Goal: Task Accomplishment & Management: Manage account settings

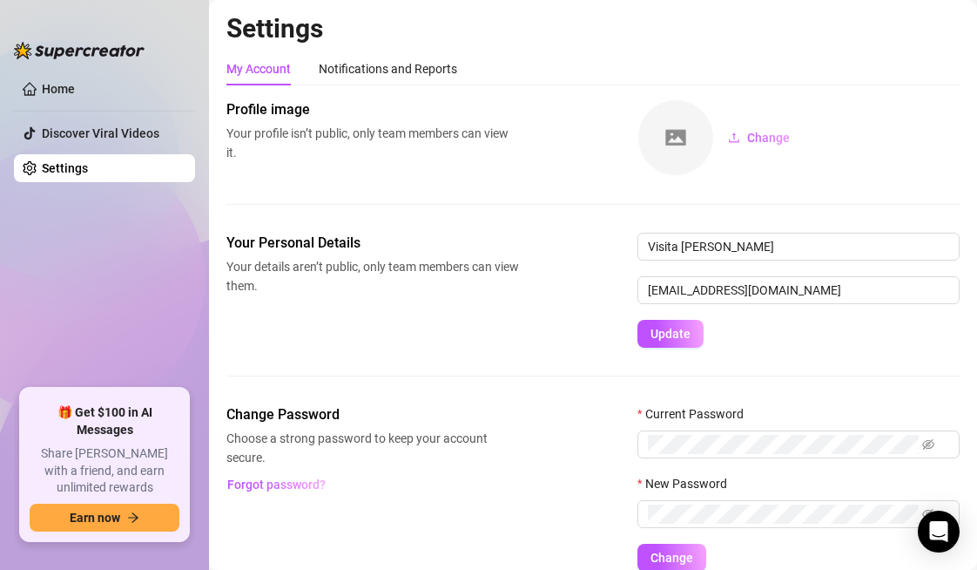
scroll to position [77, 0]
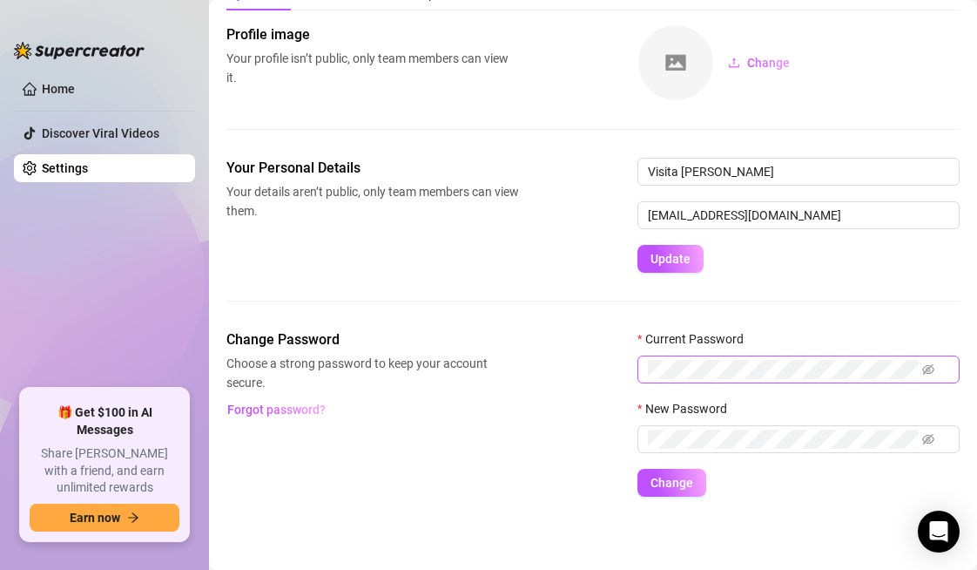
click at [806, 379] on span at bounding box center [798, 369] width 322 height 28
click at [928, 361] on span at bounding box center [928, 369] width 12 height 19
click at [933, 366] on icon "eye-invisible" at bounding box center [928, 369] width 12 height 12
click at [924, 445] on span at bounding box center [918, 438] width 31 height 19
click at [904, 441] on icon "eye-invisible" at bounding box center [909, 439] width 12 height 12
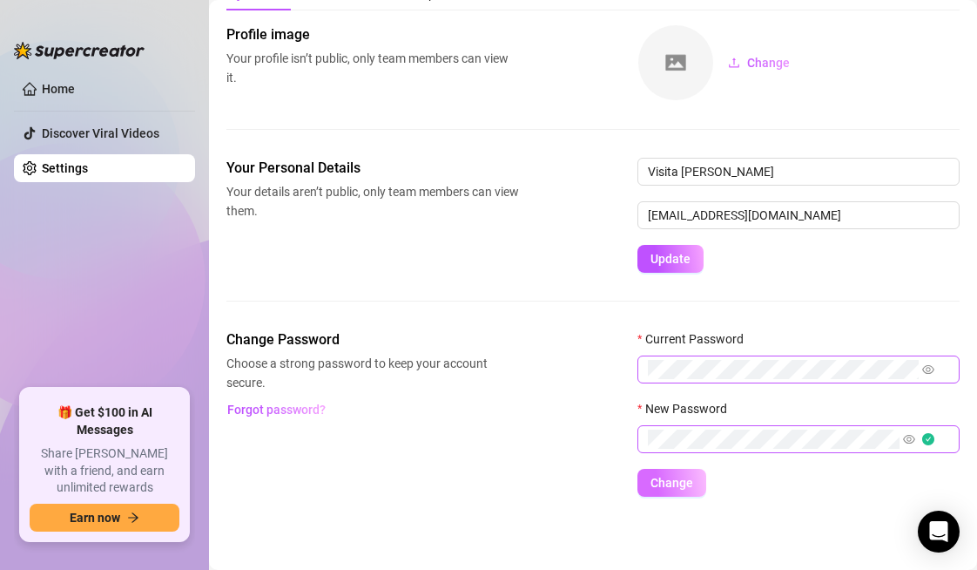
click at [672, 479] on span "Change" at bounding box center [671, 482] width 43 height 14
click at [85, 136] on link "Discover Viral Videos" at bounding box center [101, 133] width 118 height 14
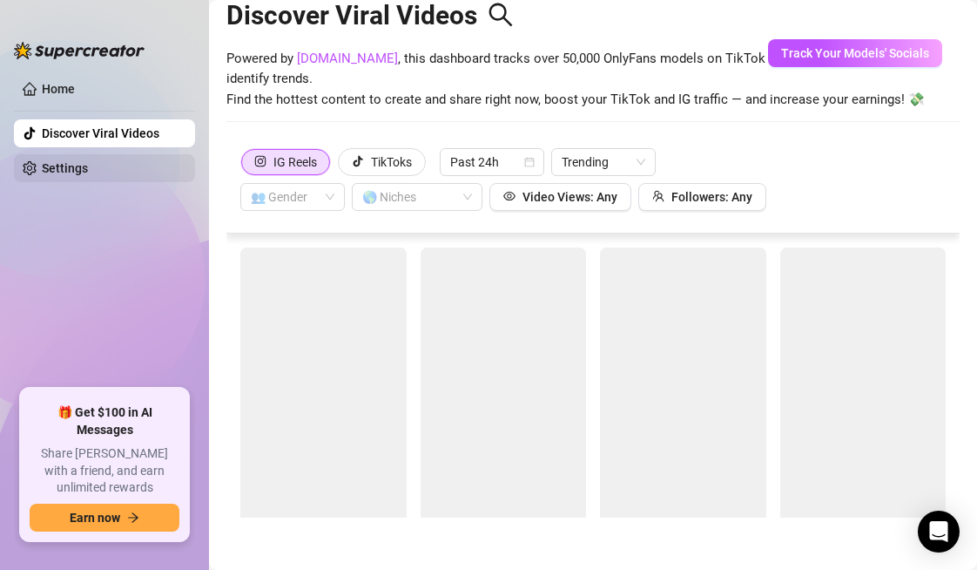
click at [85, 166] on link "Settings" at bounding box center [65, 168] width 46 height 14
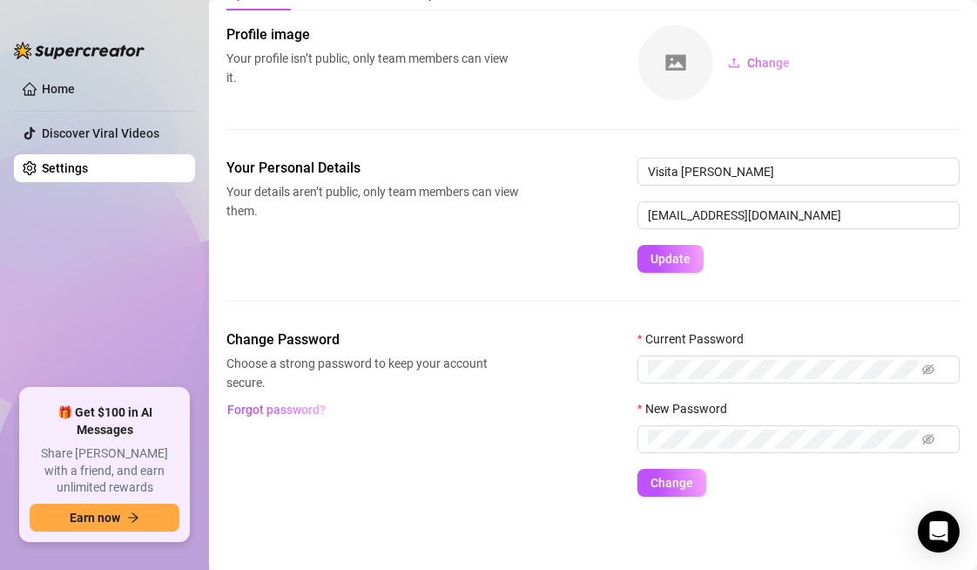
click at [489, 252] on div "Your Personal Details Your details aren’t public, only team members can view th…" at bounding box center [592, 215] width 733 height 115
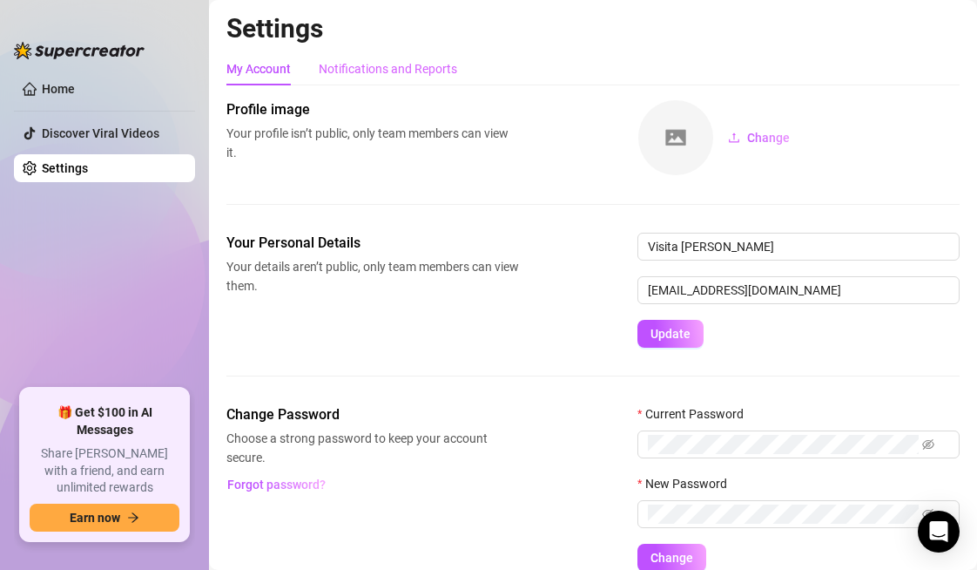
click at [401, 79] on div "Notifications and Reports" at bounding box center [388, 68] width 138 height 33
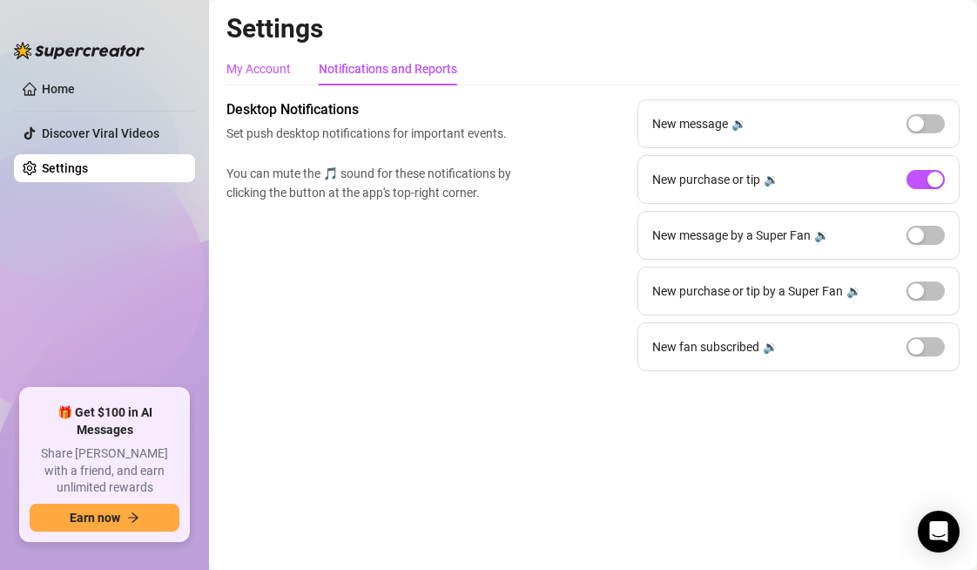
click at [266, 74] on div "My Account" at bounding box center [258, 68] width 64 height 19
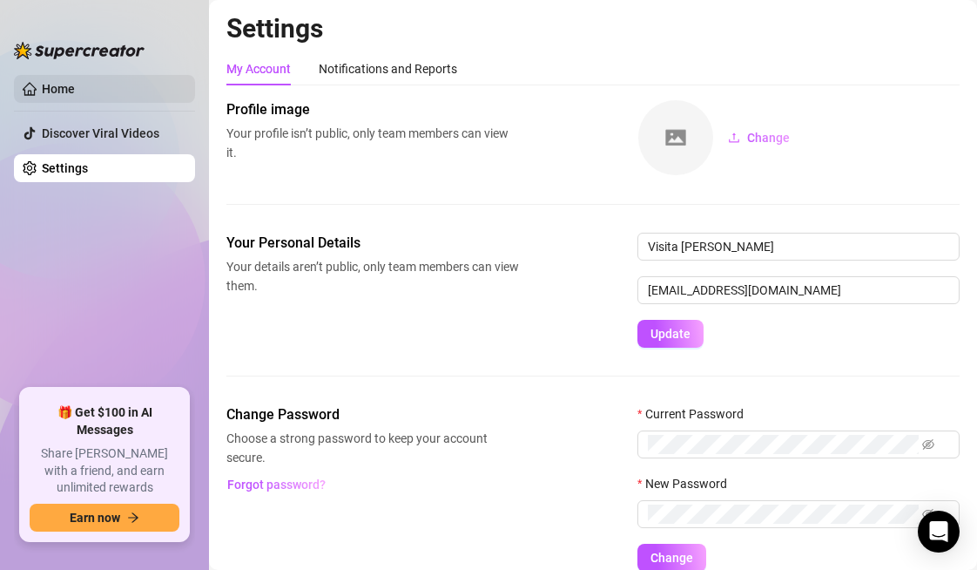
click at [75, 82] on link "Home" at bounding box center [58, 89] width 33 height 14
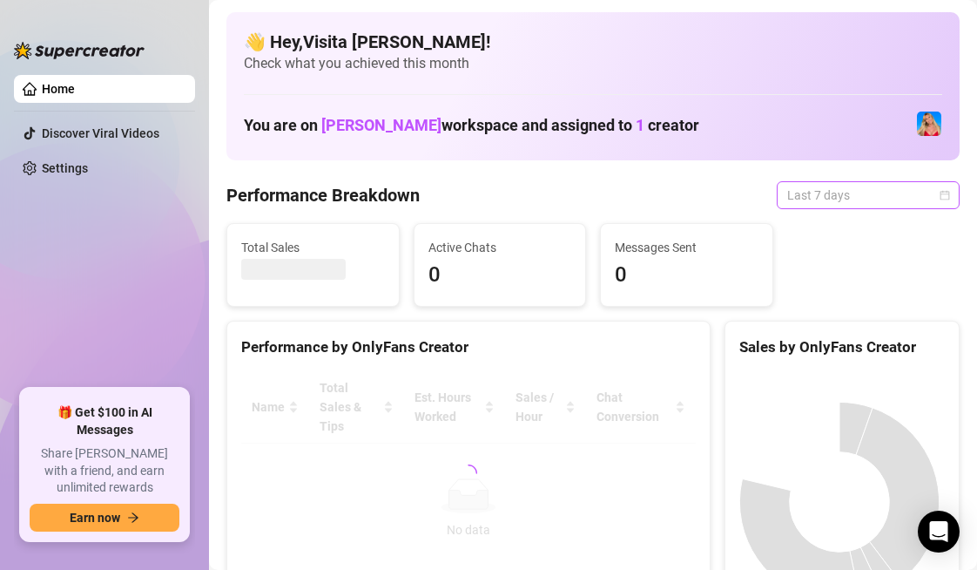
click at [829, 194] on span "Last 7 days" at bounding box center [868, 195] width 162 height 26
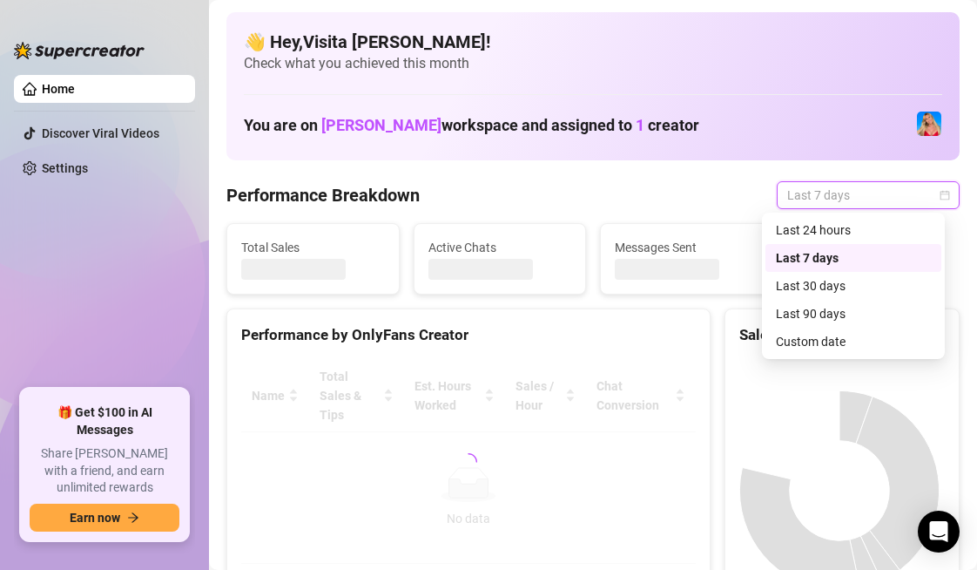
click at [663, 192] on div "Performance Breakdown Last 7 days" at bounding box center [592, 195] width 733 height 28
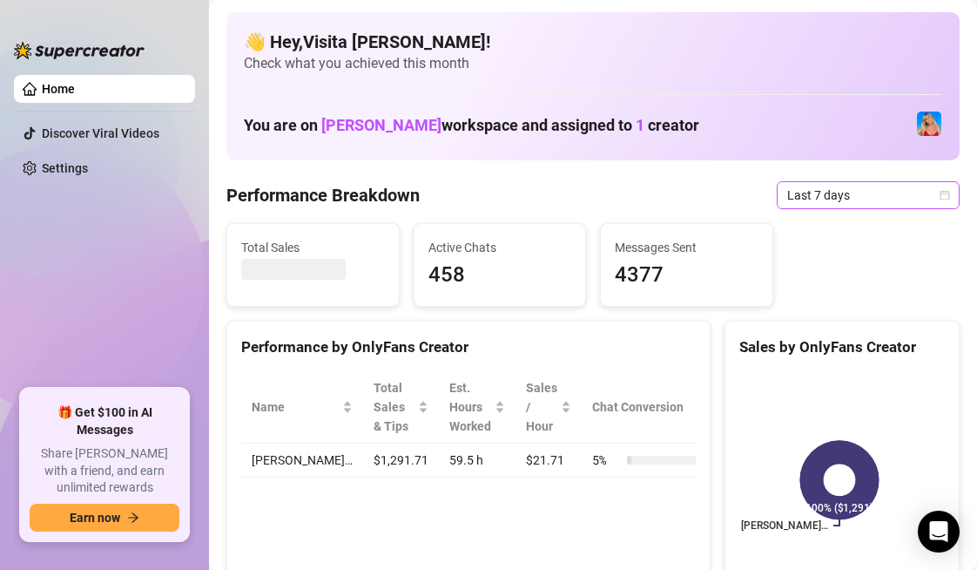
click at [832, 196] on span "Last 7 days" at bounding box center [868, 195] width 162 height 26
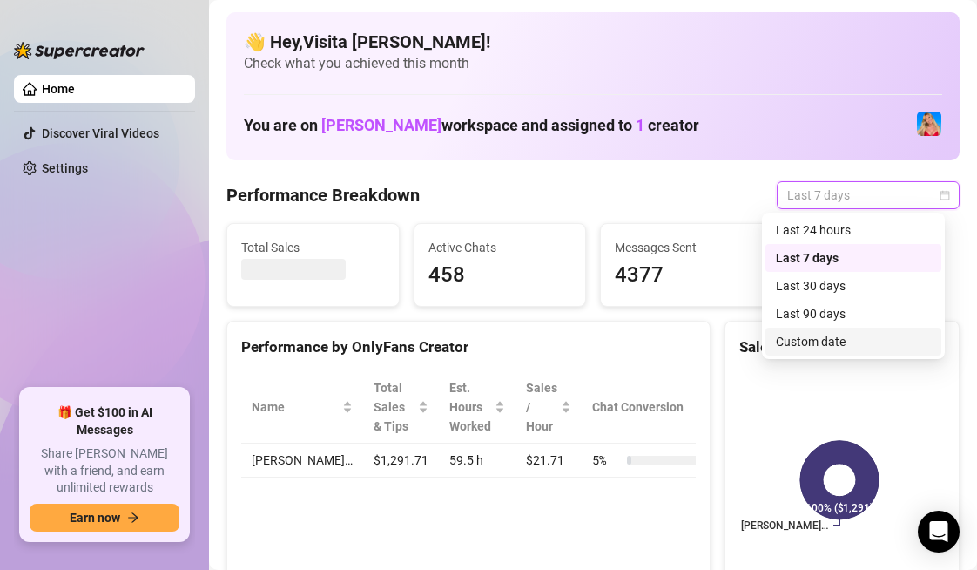
click at [832, 345] on div "Custom date" at bounding box center [853, 341] width 155 height 19
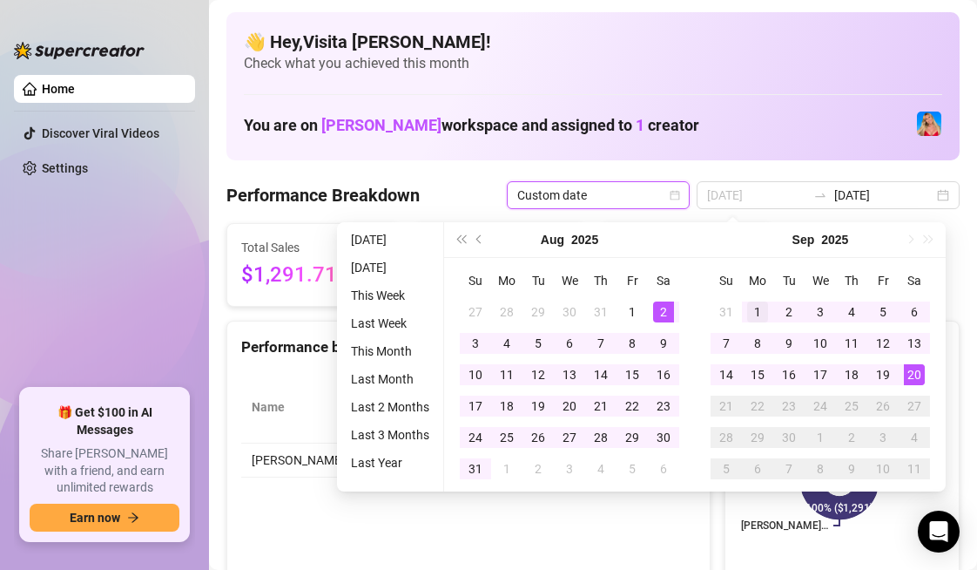
type input "[DATE]"
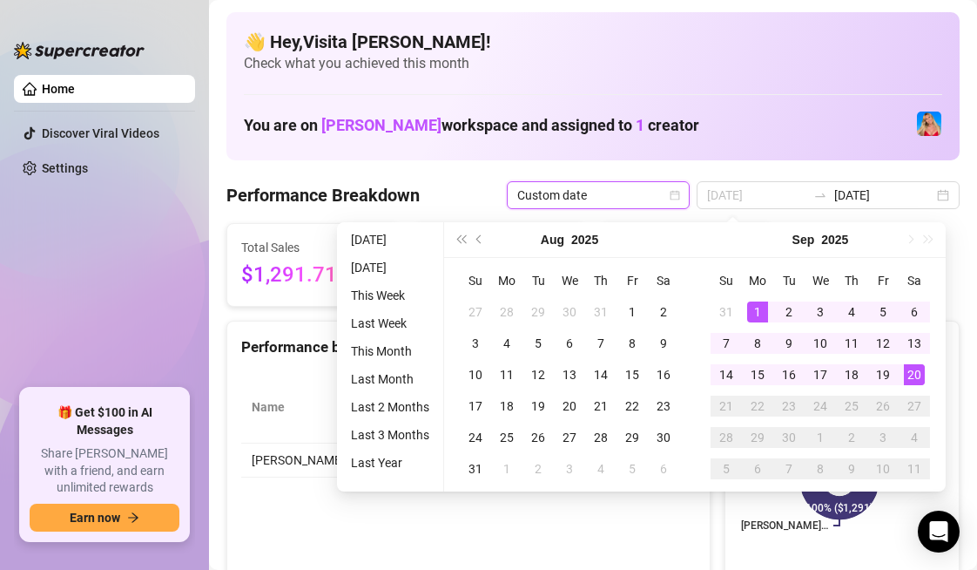
click at [758, 307] on div "1" at bounding box center [757, 311] width 21 height 21
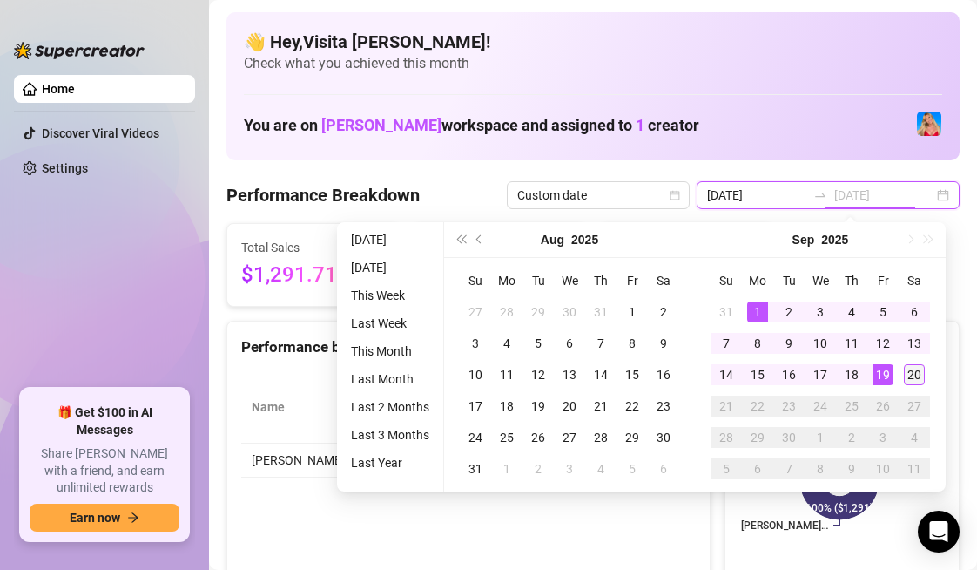
type input "[DATE]"
click at [919, 374] on div "20" at bounding box center [914, 374] width 21 height 21
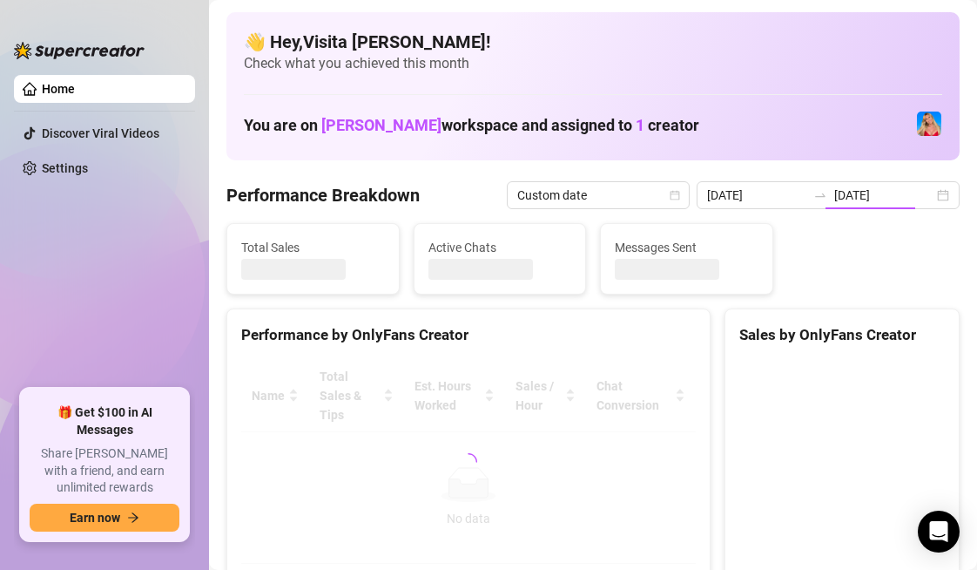
type input "[DATE]"
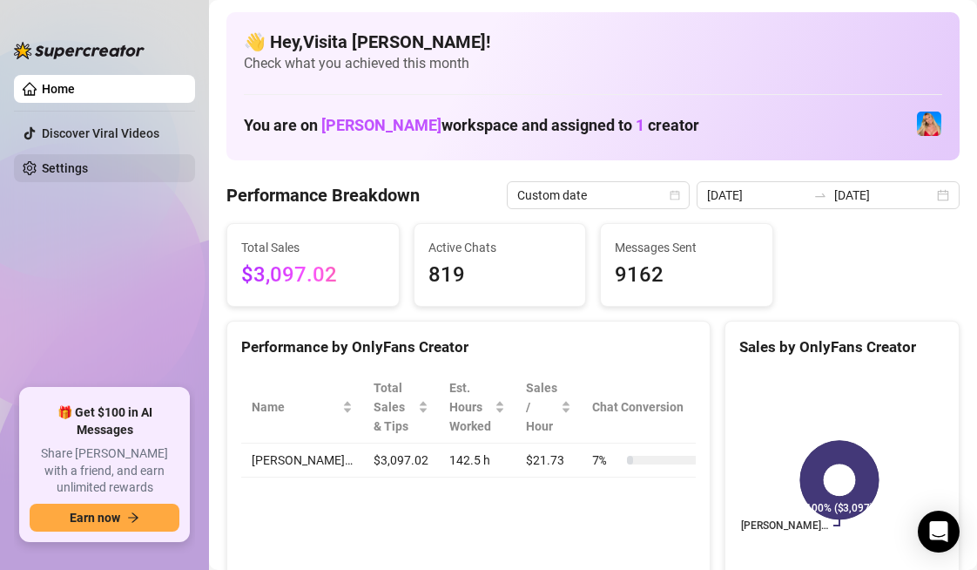
click at [88, 162] on link "Settings" at bounding box center [65, 168] width 46 height 14
